Goal: Find specific page/section

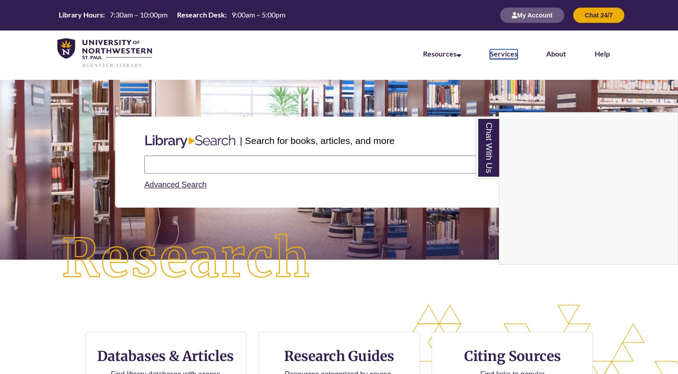
click at [513, 51] on link "Services" at bounding box center [504, 54] width 28 height 10
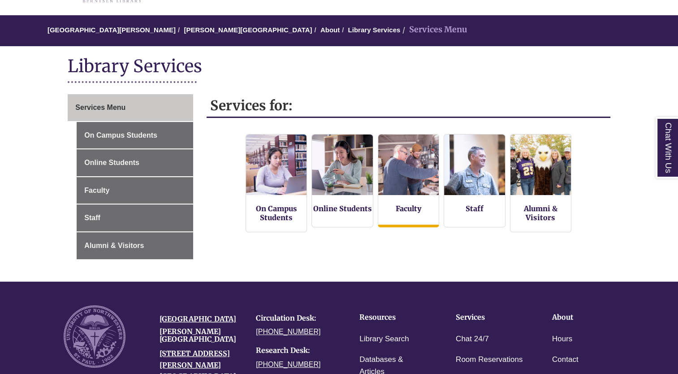
scroll to position [65, 0]
click at [274, 224] on div "On Campus Students" at bounding box center [276, 184] width 61 height 100
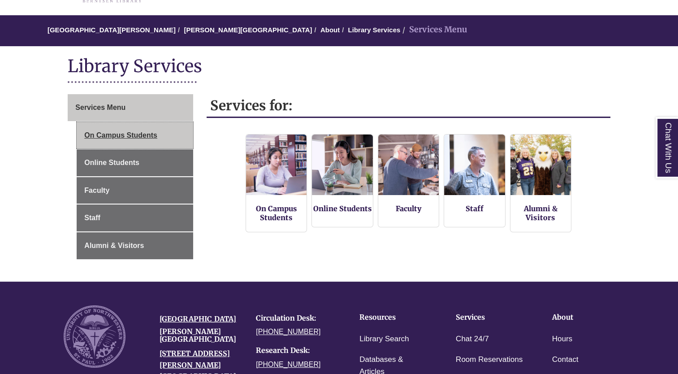
click at [152, 129] on link "On Campus Students" at bounding box center [135, 135] width 117 height 27
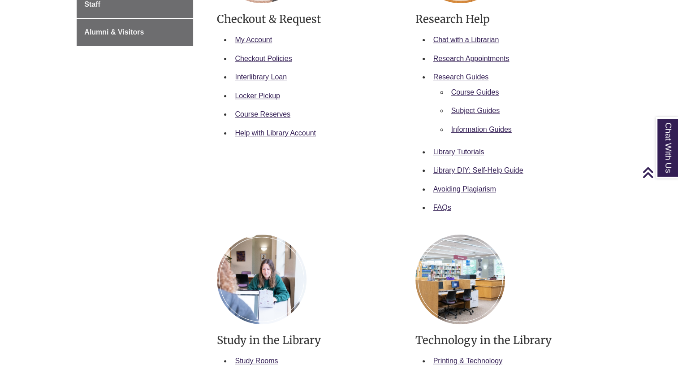
scroll to position [274, 0]
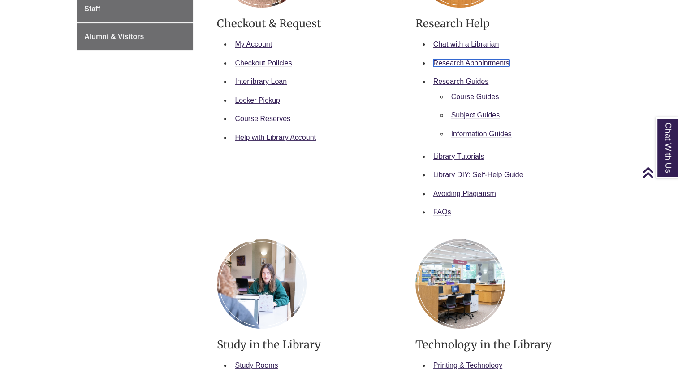
click at [476, 61] on link "Research Appointments" at bounding box center [472, 63] width 76 height 8
